Goal: Task Accomplishment & Management: Use online tool/utility

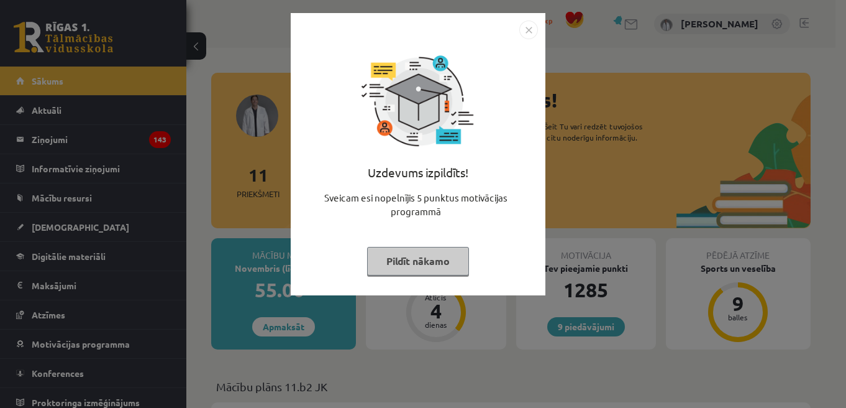
click at [406, 267] on button "Pildīt nākamo" at bounding box center [418, 261] width 102 height 29
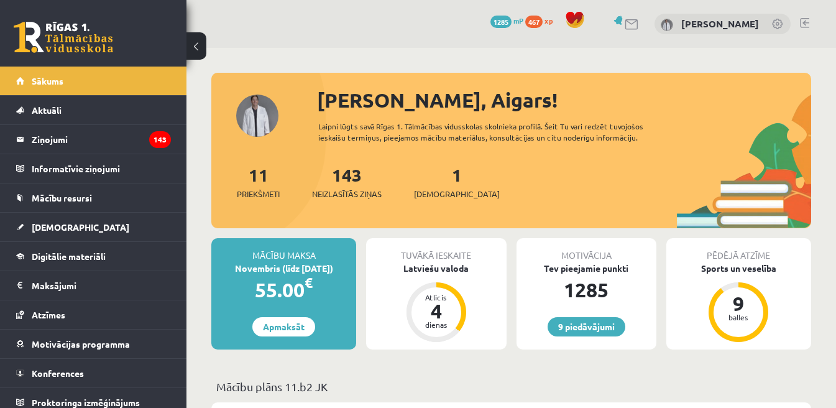
click at [805, 22] on link at bounding box center [804, 23] width 9 height 10
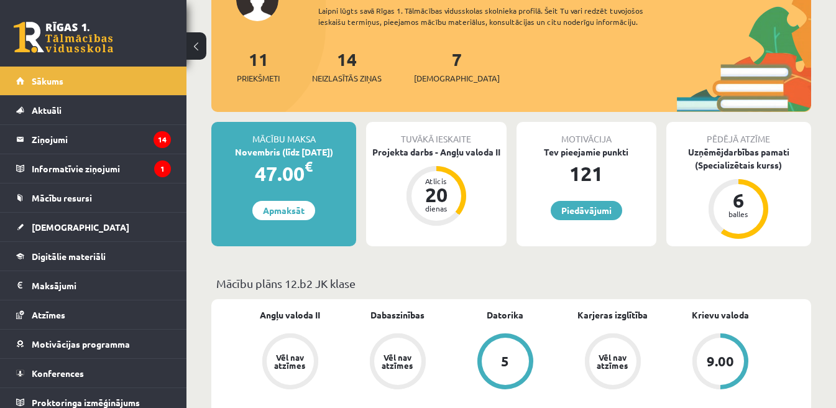
scroll to position [124, 0]
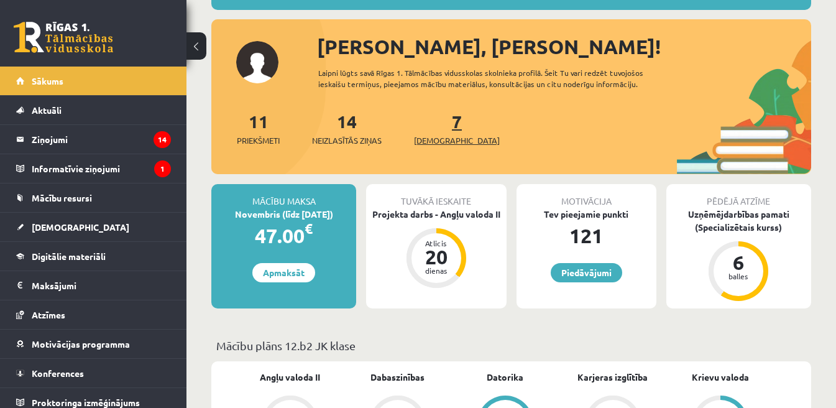
click at [445, 135] on span "[DEMOGRAPHIC_DATA]" at bounding box center [457, 140] width 86 height 12
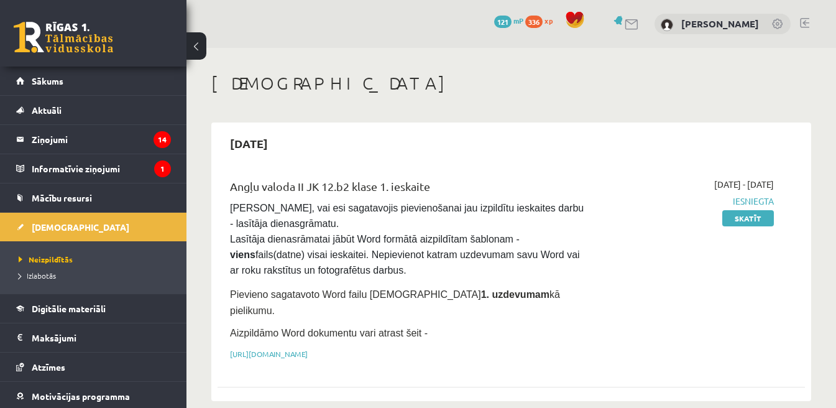
click at [806, 26] on link at bounding box center [804, 23] width 9 height 10
